Goal: Information Seeking & Learning: Learn about a topic

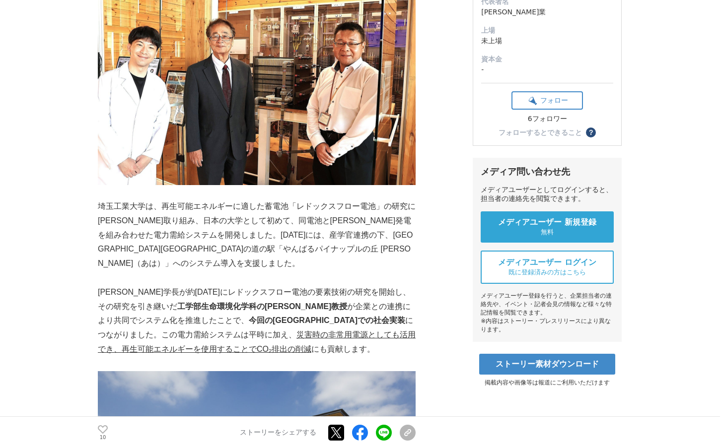
scroll to position [298, 0]
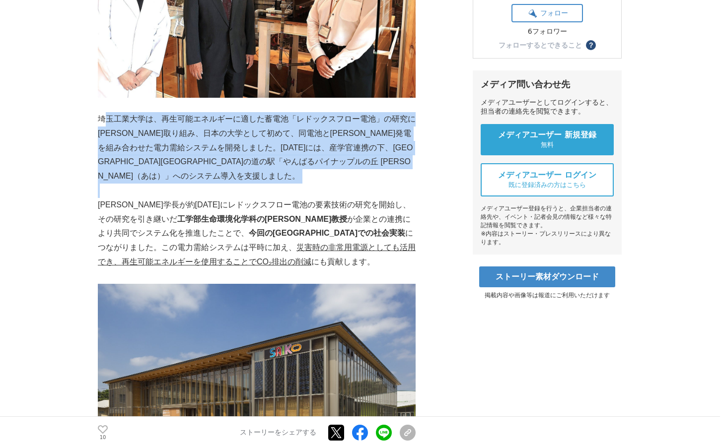
drag, startPoint x: 109, startPoint y: 112, endPoint x: 304, endPoint y: 172, distance: 204.1
click at [304, 184] on p at bounding box center [257, 191] width 318 height 14
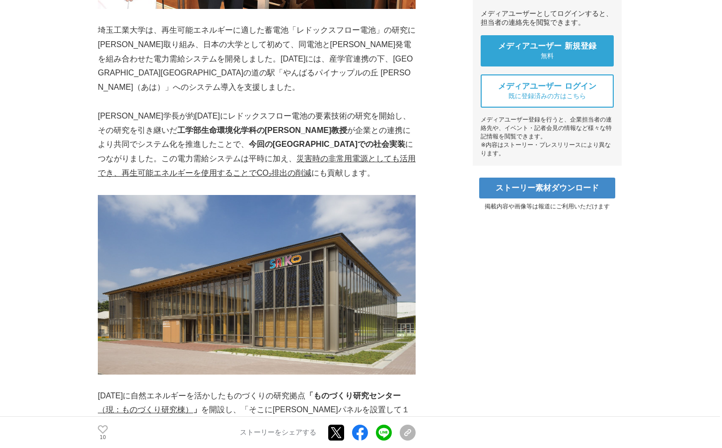
scroll to position [397, 0]
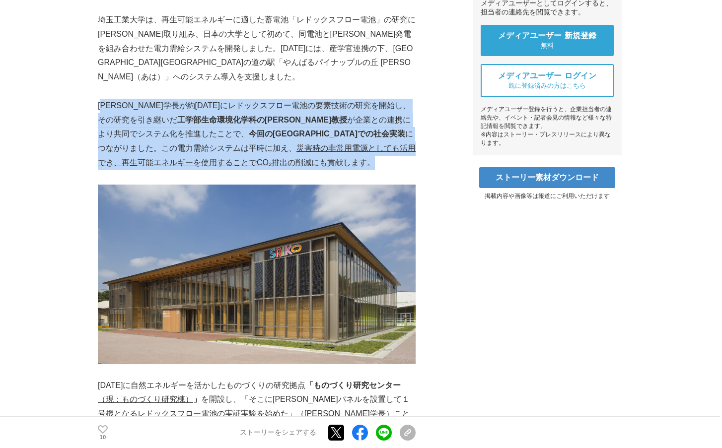
drag, startPoint x: 105, startPoint y: 89, endPoint x: 281, endPoint y: 151, distance: 186.2
click at [281, 151] on p "[PERSON_NAME]学長が約[DATE]にレドックスフロー電池の要素技術の研究を開始し、その研究を引き継いだ 工学部生命環境化学科の[PERSON_NA…" at bounding box center [257, 134] width 318 height 71
click at [282, 151] on p "[PERSON_NAME]学長が約[DATE]にレドックスフロー電池の要素技術の研究を開始し、その研究を引き継いだ 工学部生命環境化学科の[PERSON_NA…" at bounding box center [257, 134] width 318 height 71
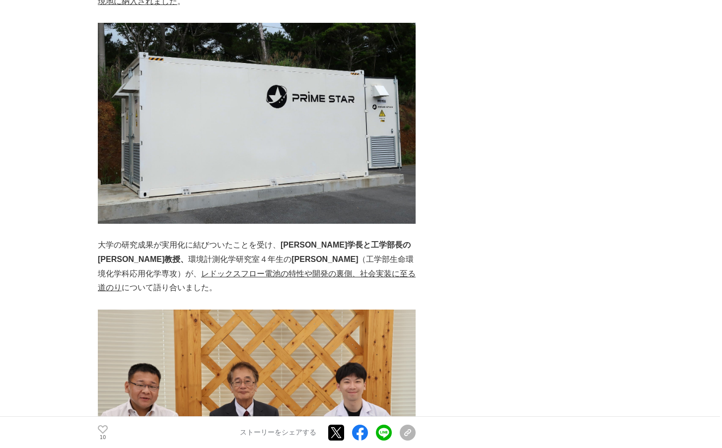
scroll to position [1439, 0]
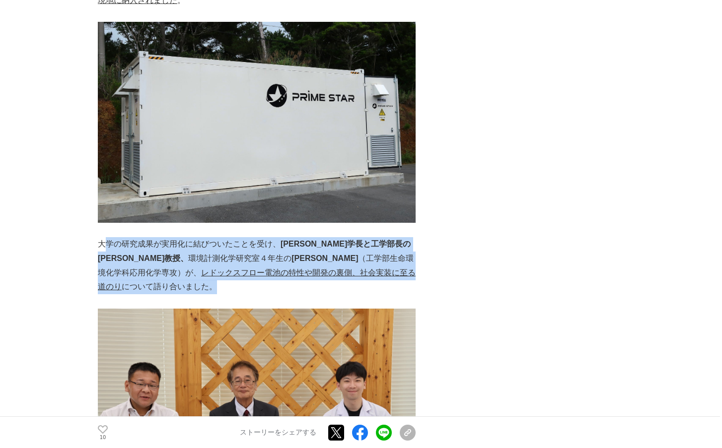
drag, startPoint x: 106, startPoint y: 213, endPoint x: 209, endPoint y: 258, distance: 112.9
click at [209, 258] on p "大学の研究成果が実用化に結びついたことを受け、 [PERSON_NAME]学長と工学部長の[PERSON_NAME]教授、 環境計測化学研究室４年生の [PE…" at bounding box center [257, 265] width 318 height 57
click at [209, 257] on p "大学の研究成果が実用化に結びついたことを受け、 [PERSON_NAME]学長と工学部長の[PERSON_NAME]教授、 環境計測化学研究室４年生の [PE…" at bounding box center [257, 265] width 318 height 57
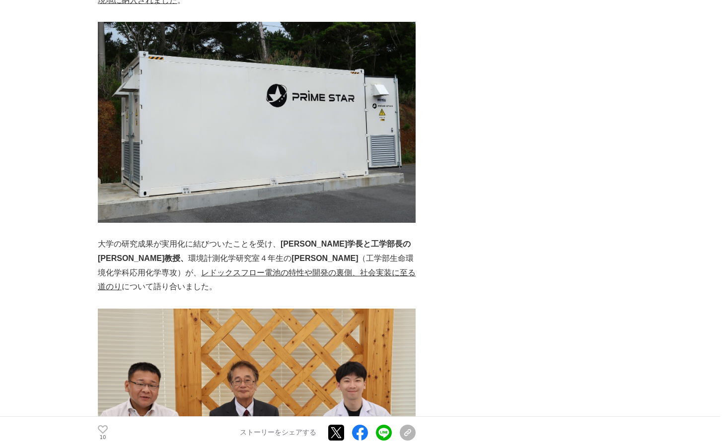
scroll to position [1737, 0]
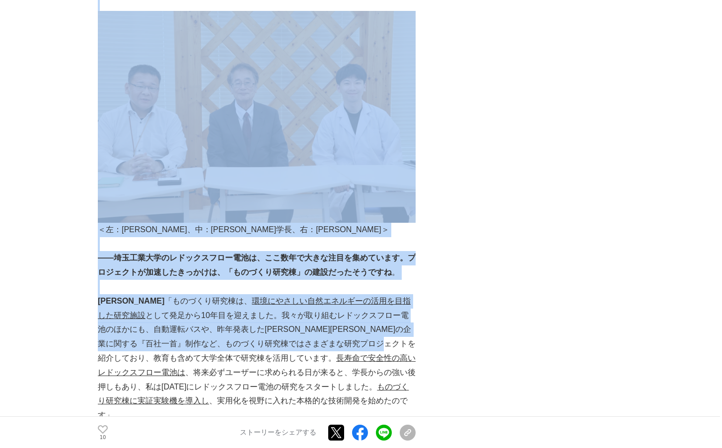
drag, startPoint x: 239, startPoint y: 233, endPoint x: 412, endPoint y: 319, distance: 193.6
click at [413, 319] on p "[PERSON_NAME] 「ものづくり研究棟は、 環境にやさしい自然エネルギーの活用を目指した研究施設 として発足から10年目を迎えました。我々が取り組むレ…" at bounding box center [257, 358] width 318 height 129
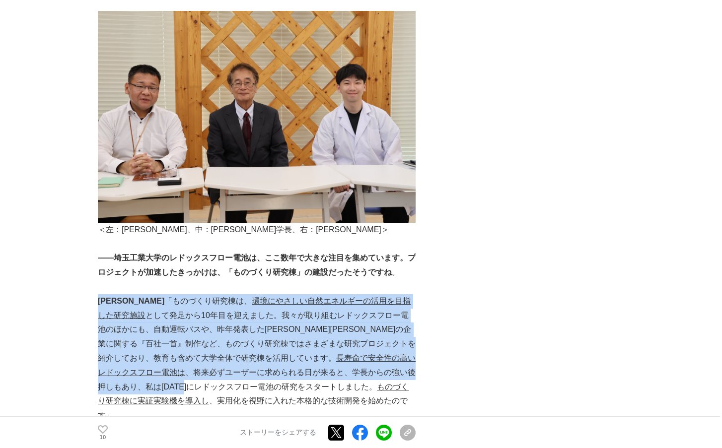
drag, startPoint x: 99, startPoint y: 269, endPoint x: 398, endPoint y: 338, distance: 306.3
click at [398, 338] on p "[PERSON_NAME] 「ものづくり研究棟は、 環境にやさしい自然エネルギーの活用を目指した研究施設 として発足から10年目を迎えました。我々が取り組むレ…" at bounding box center [257, 358] width 318 height 129
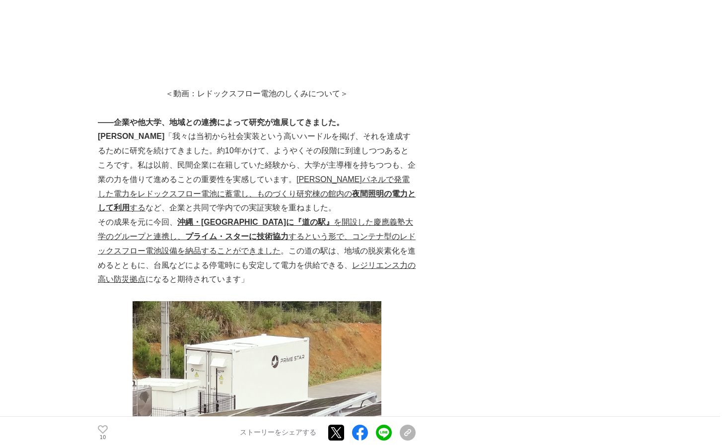
scroll to position [3921, 0]
